Goal: Task Accomplishment & Management: Use online tool/utility

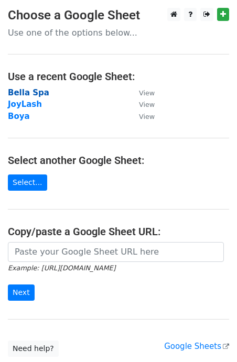
click at [35, 91] on strong "Bella Spa" at bounding box center [28, 92] width 41 height 9
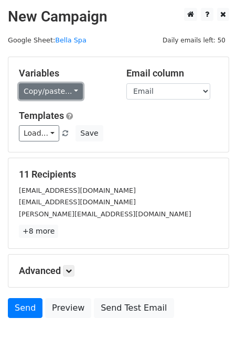
click at [71, 91] on link "Copy/paste..." at bounding box center [51, 91] width 64 height 16
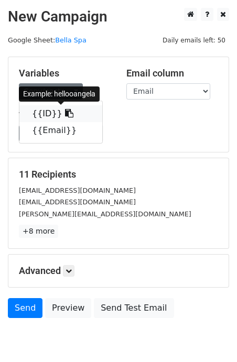
click at [65, 113] on icon at bounding box center [69, 113] width 8 height 8
